Goal: Task Accomplishment & Management: Manage account settings

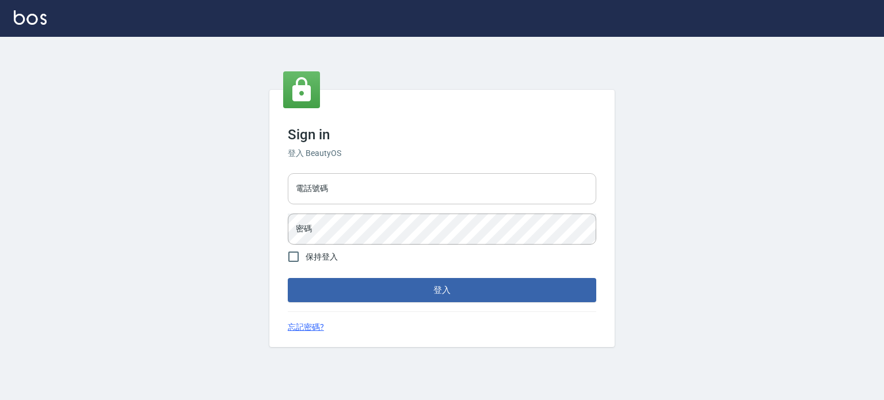
click at [534, 181] on input "電話號碼" at bounding box center [442, 188] width 308 height 31
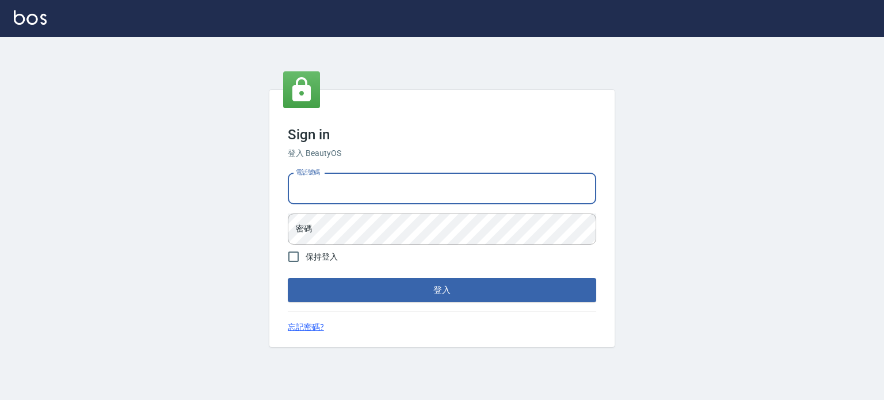
type input "0977239969"
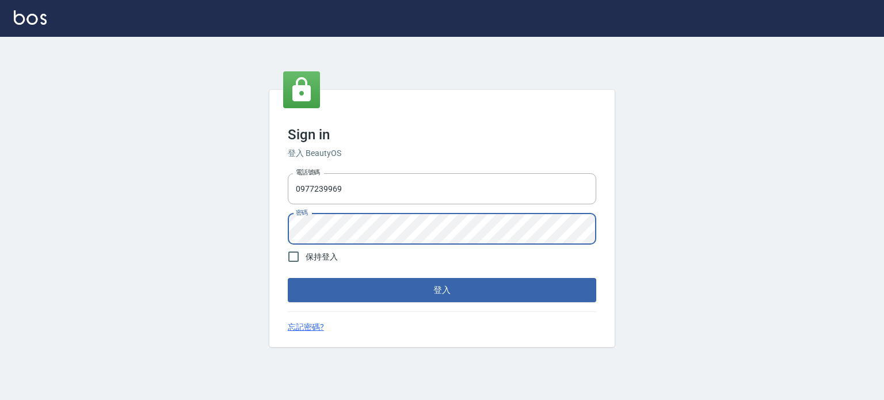
click at [288, 278] on button "登入" at bounding box center [442, 290] width 308 height 24
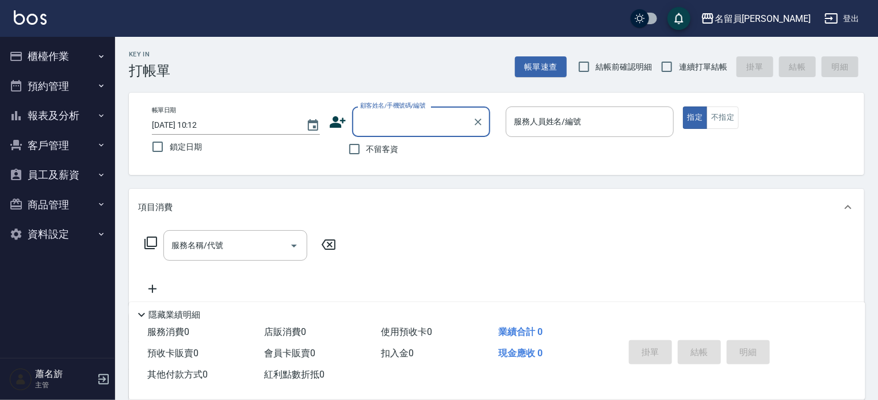
click at [113, 43] on nav "櫃檯作業 打帳單 帳單列表 現金收支登錄 材料自購登錄 每日結帳 排班表 現場電腦打卡 預約管理 預約管理 單日預約紀錄 單週預約紀錄 報表及分析 報表目錄 …" at bounding box center [57, 197] width 115 height 321
click at [97, 59] on icon "button" at bounding box center [101, 56] width 9 height 9
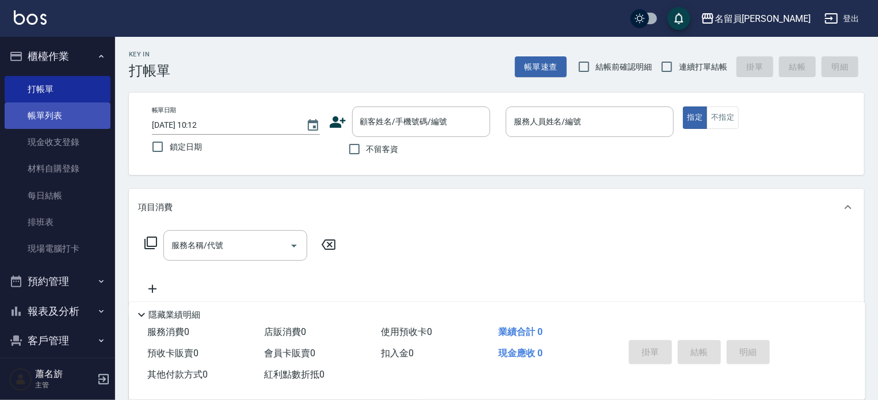
click at [68, 108] on link "帳單列表" at bounding box center [58, 115] width 106 height 26
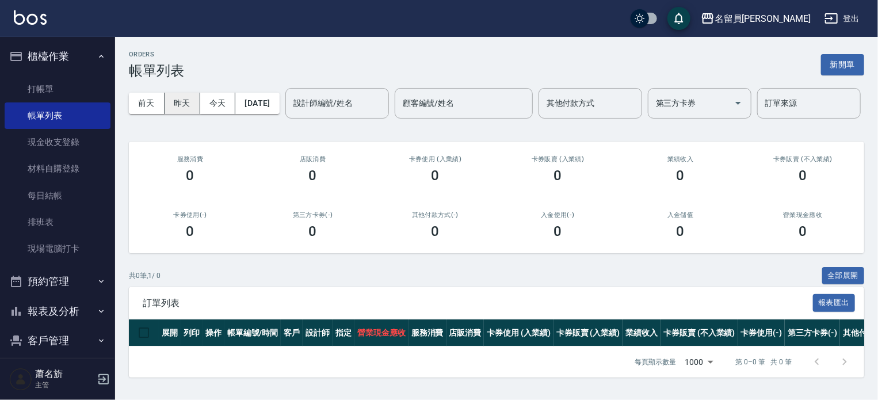
click at [197, 106] on button "昨天" at bounding box center [183, 103] width 36 height 21
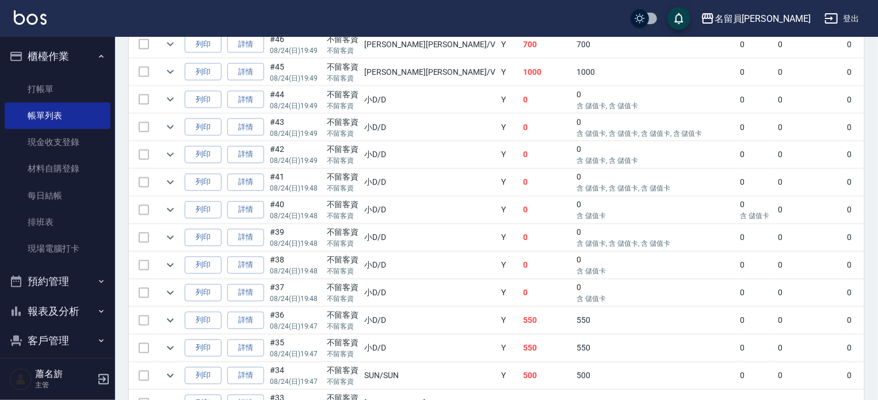
scroll to position [1036, 0]
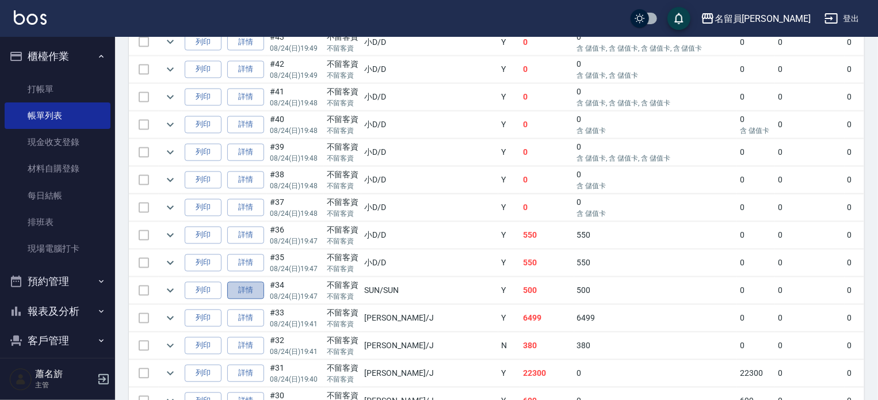
click at [253, 300] on link "詳情" at bounding box center [245, 291] width 37 height 18
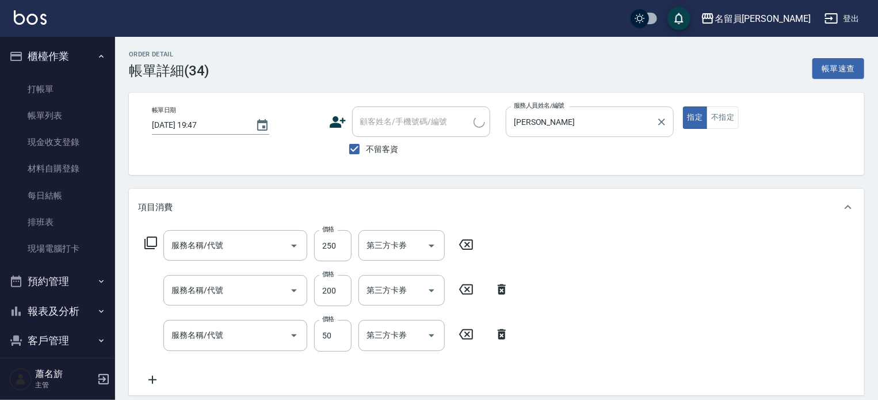
type input "[DATE] 19:47"
checkbox input "true"
type input "SUN-SUN"
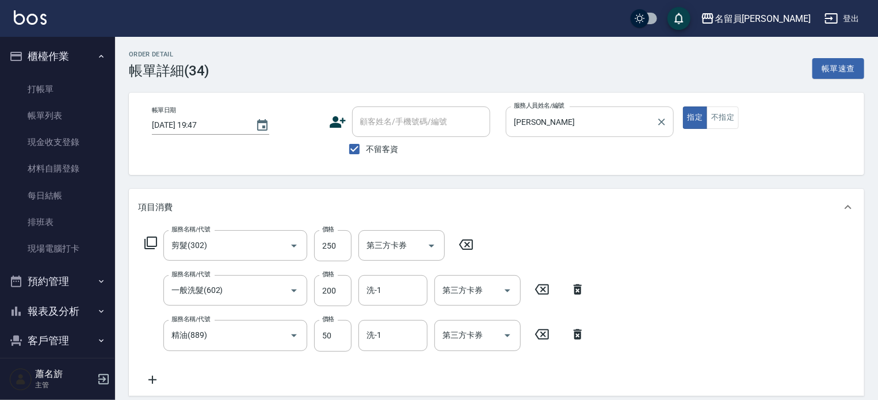
type input "剪髮(302)"
type input "一般洗髮(602)"
type input "精油(889)"
click at [670, 126] on div "SUN-SUN 服務人員姓名/編號" at bounding box center [590, 121] width 168 height 30
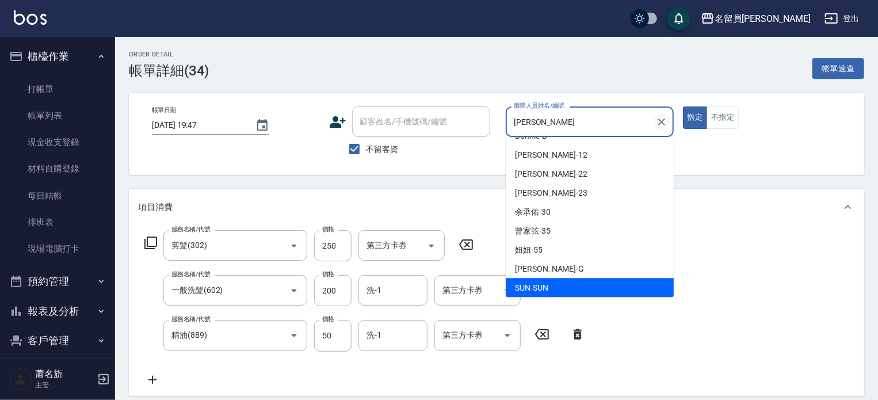
click at [663, 129] on button "Clear" at bounding box center [662, 122] width 16 height 16
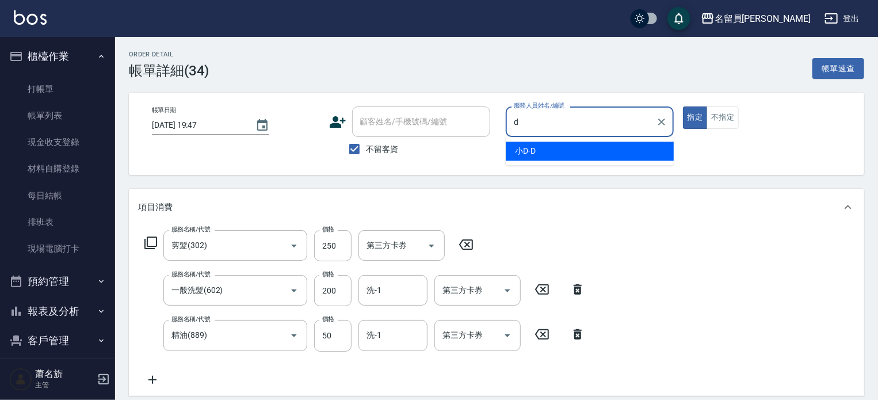
type input "小D-D"
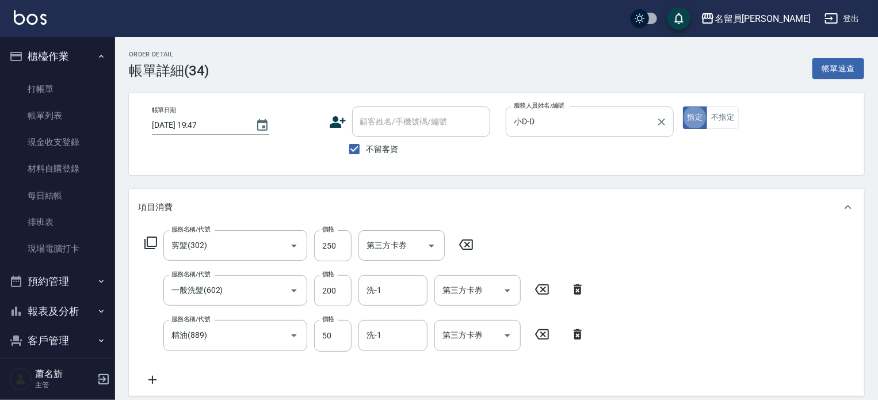
type button "true"
click at [659, 117] on icon "Clear" at bounding box center [662, 122] width 12 height 12
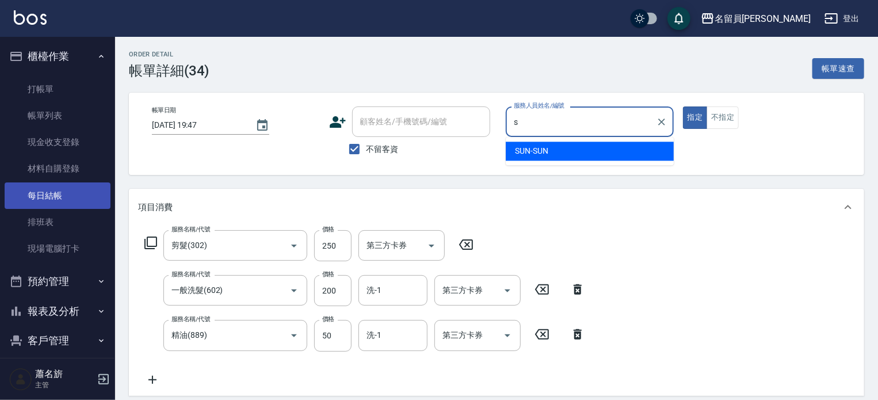
type input "s"
click at [75, 190] on link "每日結帳" at bounding box center [58, 195] width 106 height 26
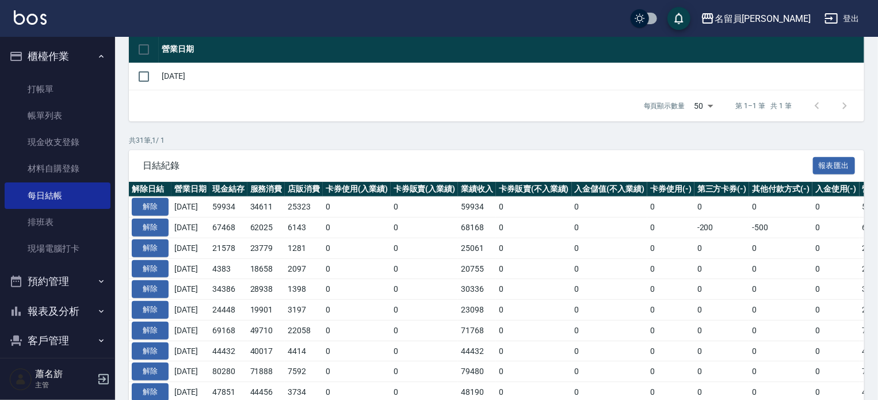
scroll to position [173, 0]
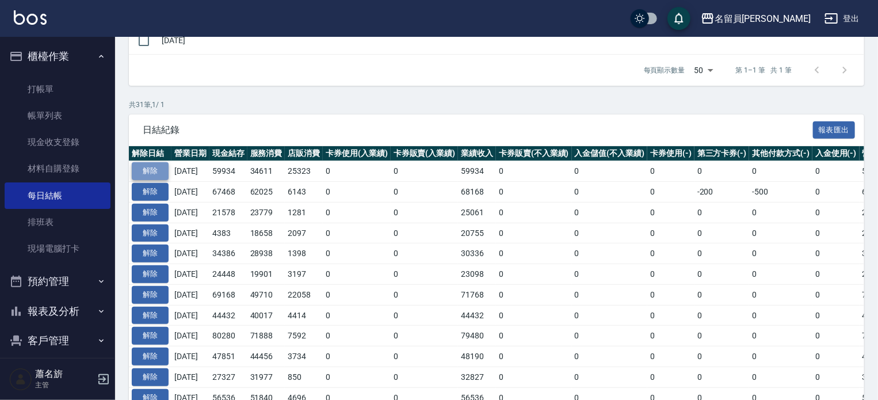
click at [136, 170] on button "解除" at bounding box center [150, 171] width 37 height 18
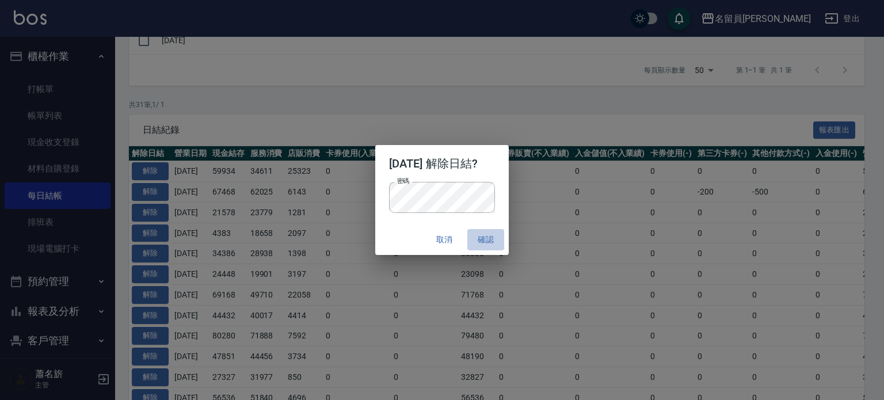
click at [495, 233] on button "確認" at bounding box center [485, 239] width 37 height 21
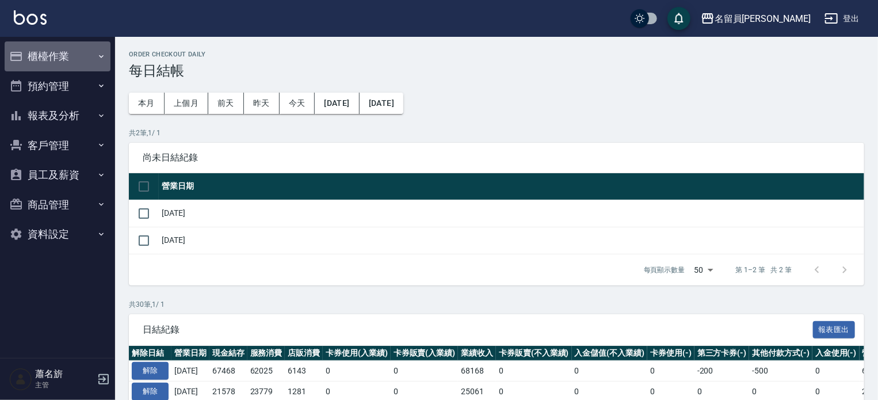
click at [47, 66] on button "櫃檯作業" at bounding box center [58, 56] width 106 height 30
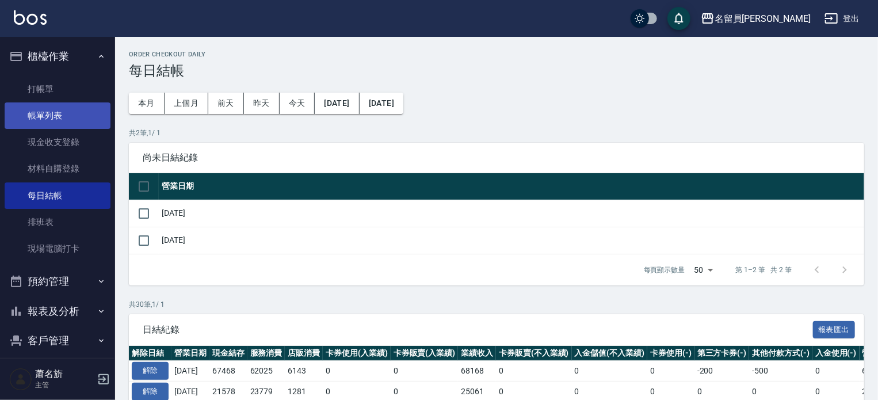
click at [54, 117] on link "帳單列表" at bounding box center [58, 115] width 106 height 26
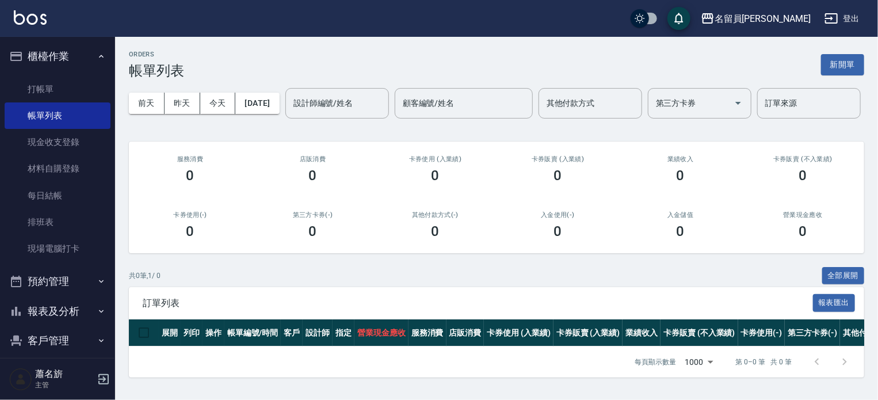
scroll to position [36, 0]
click at [184, 93] on button "昨天" at bounding box center [183, 103] width 36 height 21
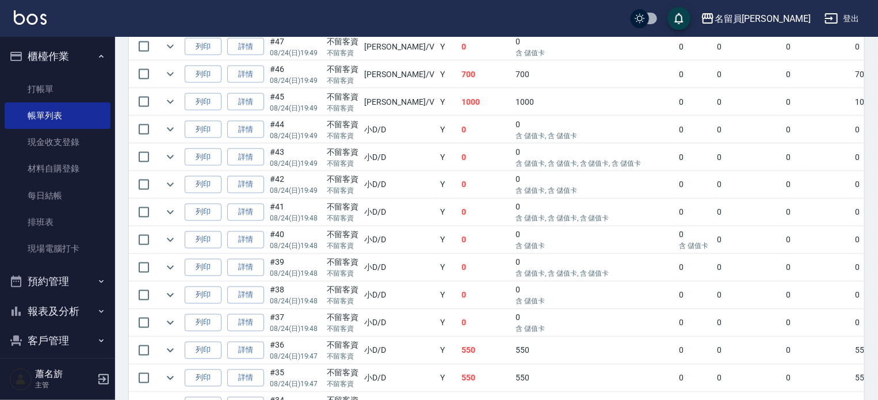
scroll to position [1151, 0]
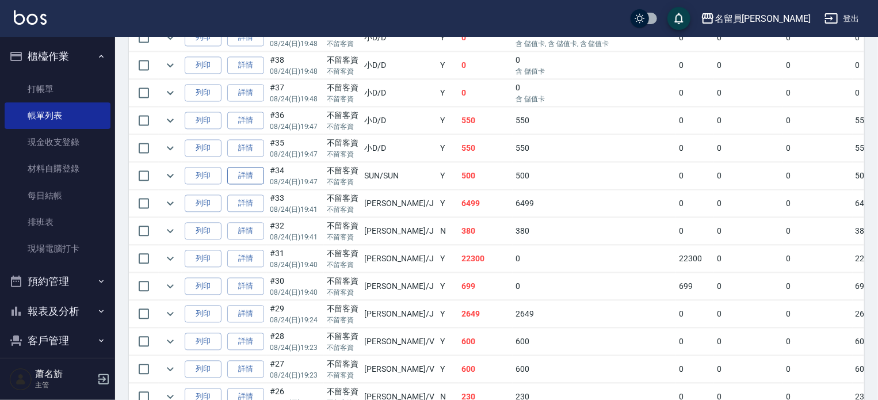
click at [246, 185] on link "詳情" at bounding box center [245, 176] width 37 height 18
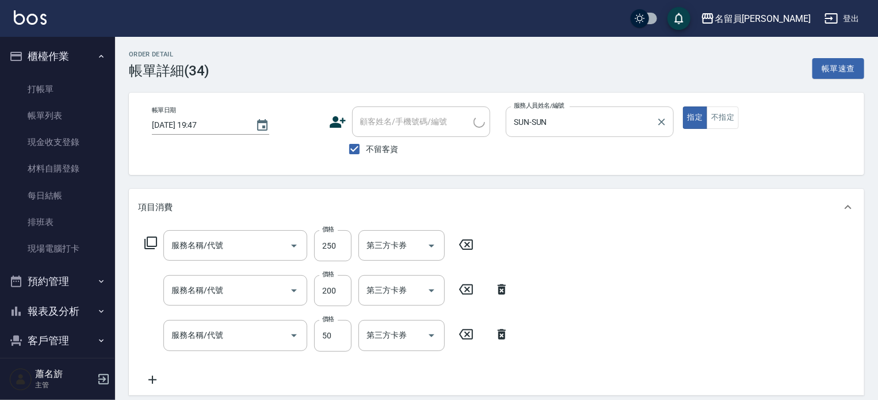
type input "[DATE] 19:47"
checkbox input "true"
type input "SUN-SUN"
type input "剪髮(302)"
type input "一般洗髮(602)"
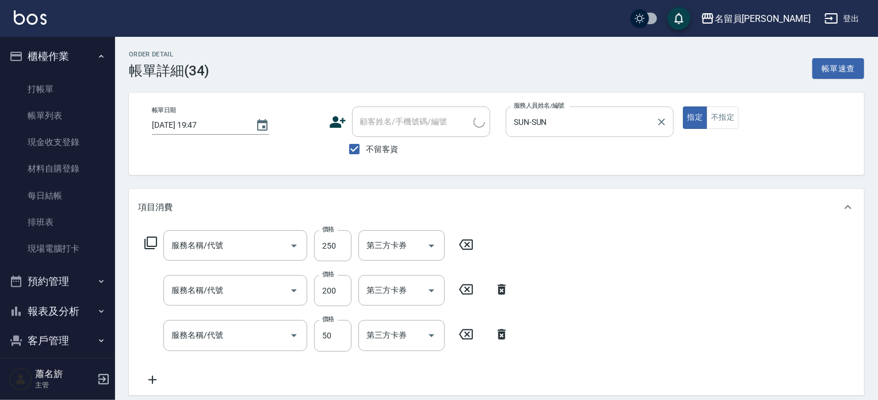
type input "精油(889)"
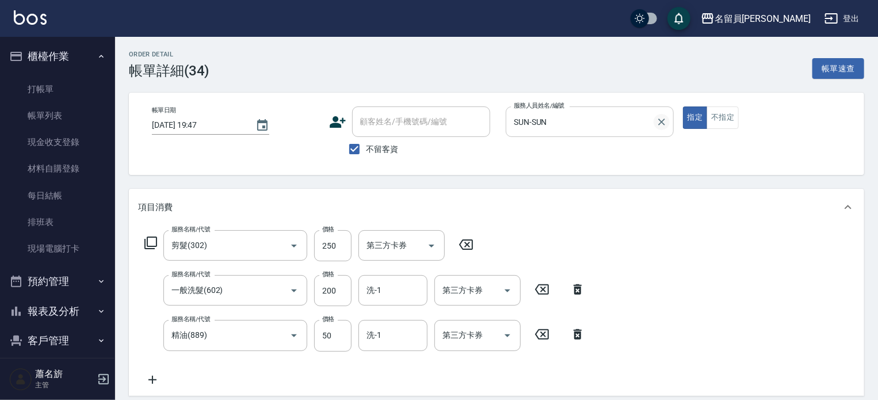
click at [662, 125] on icon "Clear" at bounding box center [662, 122] width 12 height 12
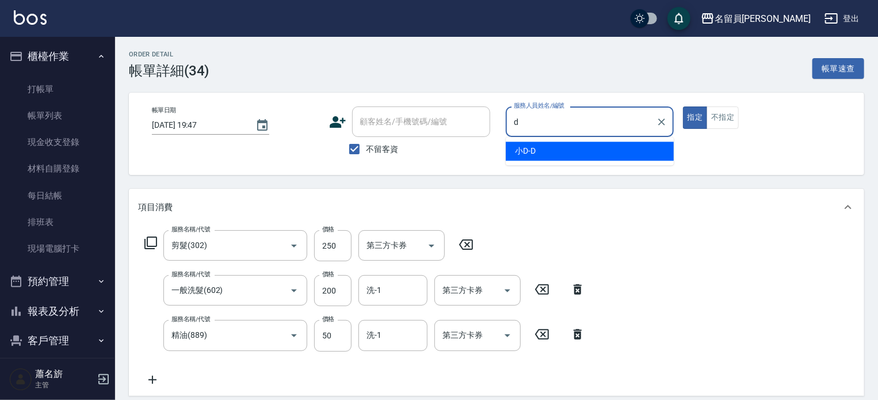
type input "小D-D"
type button "true"
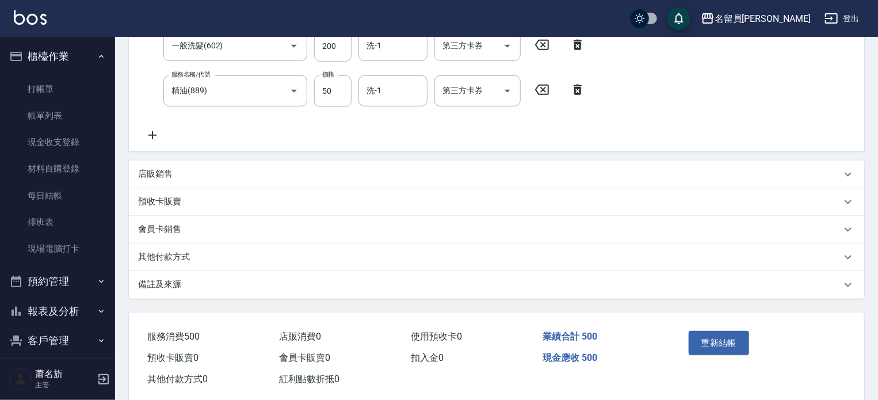
scroll to position [265, 0]
